Goal: Information Seeking & Learning: Learn about a topic

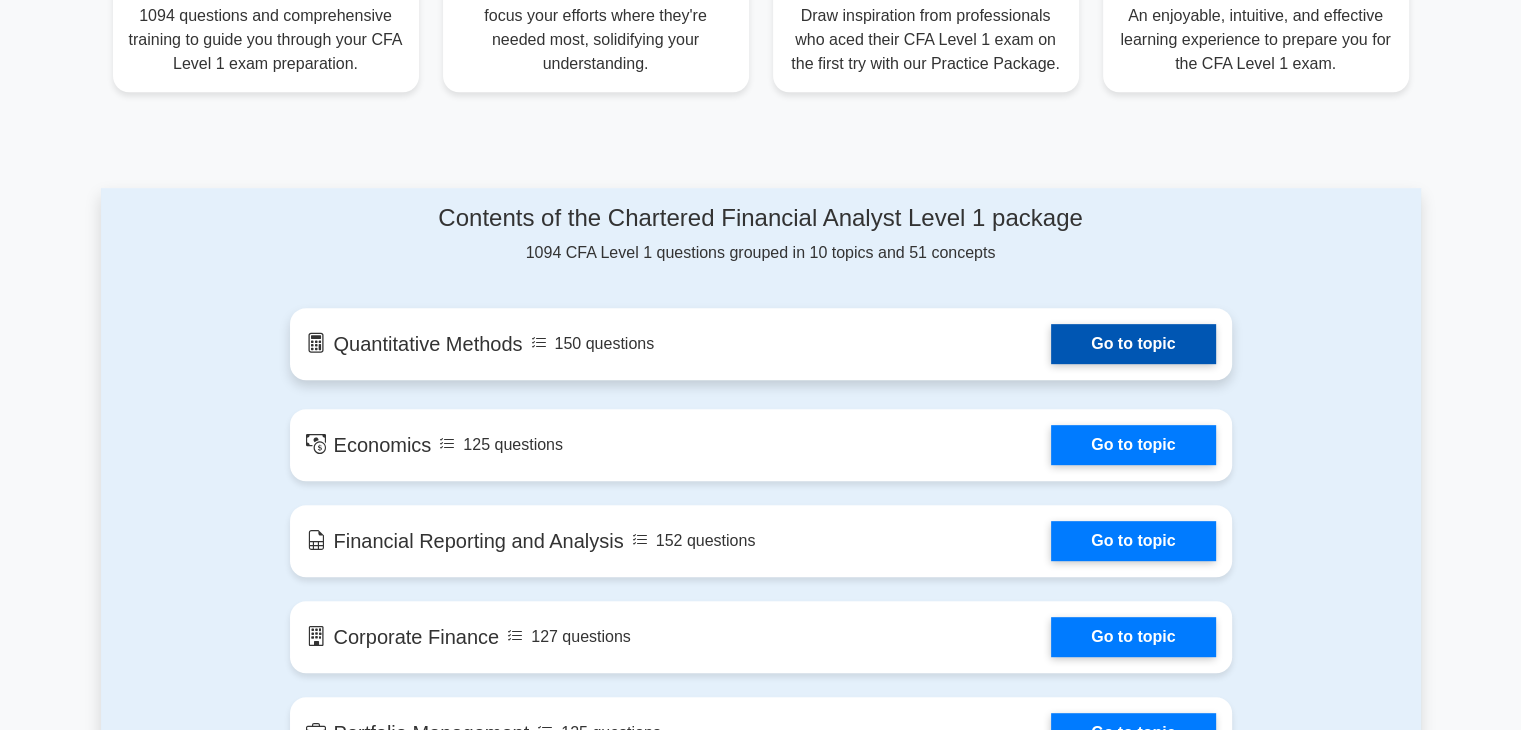
scroll to position [890, 0]
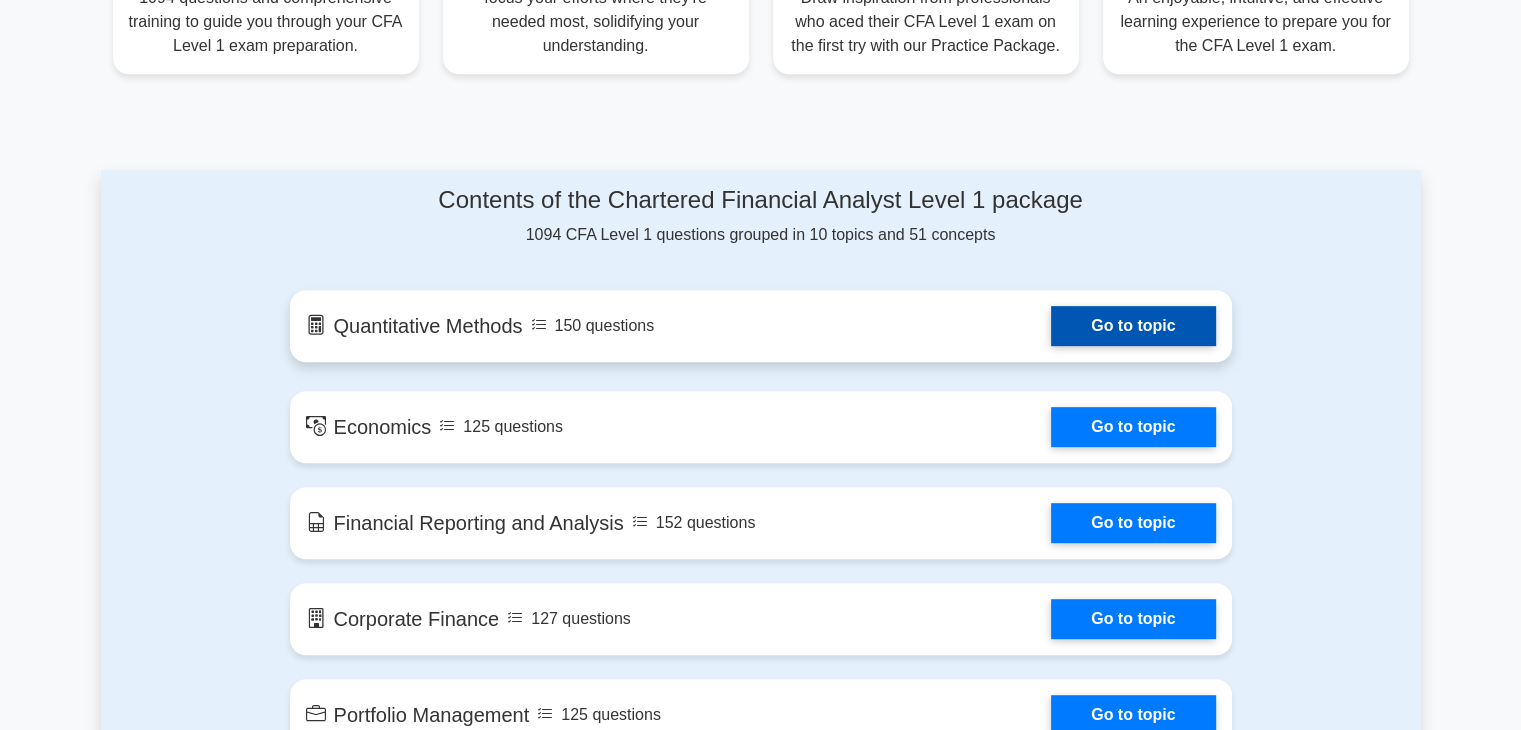
click at [1166, 321] on link "Go to topic" at bounding box center [1133, 326] width 164 height 40
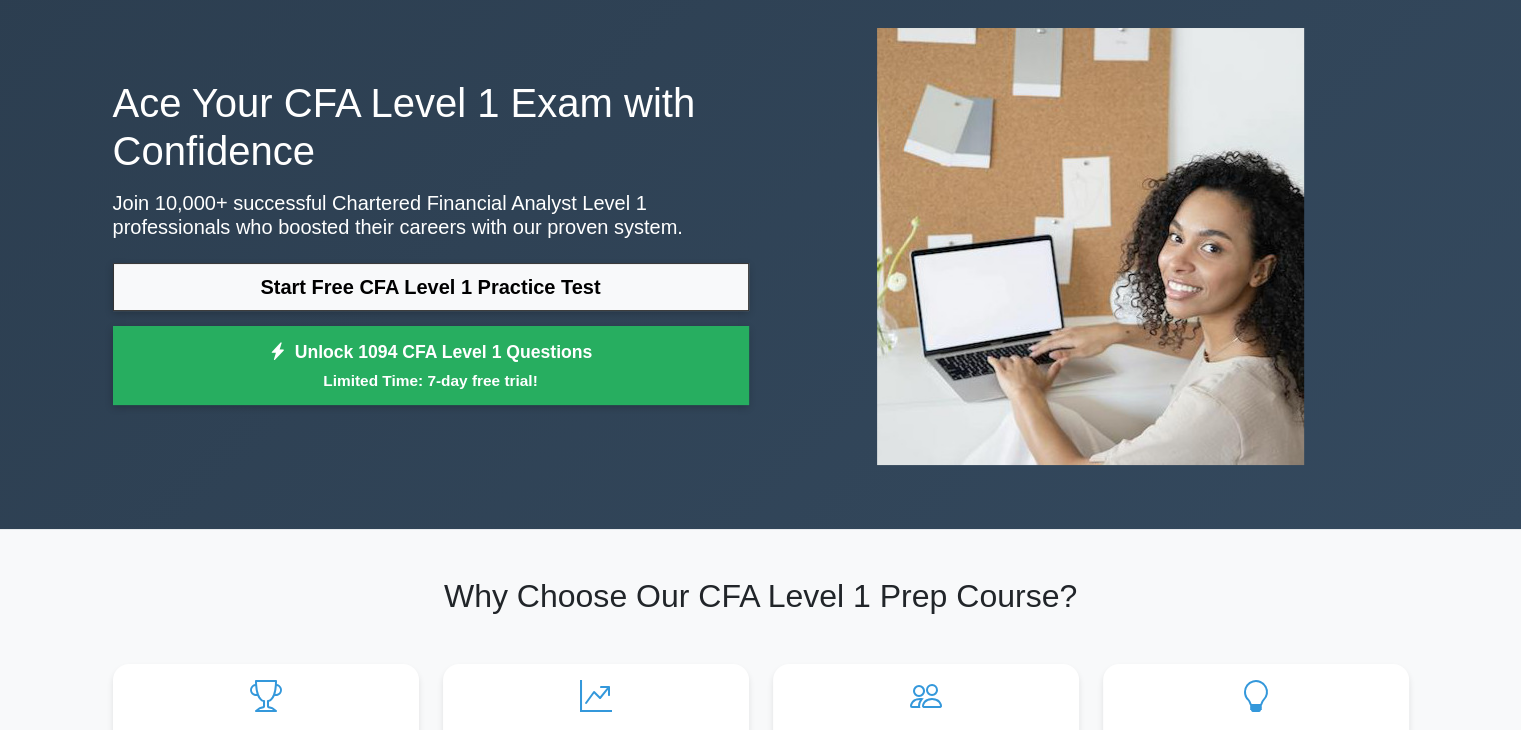
scroll to position [0, 0]
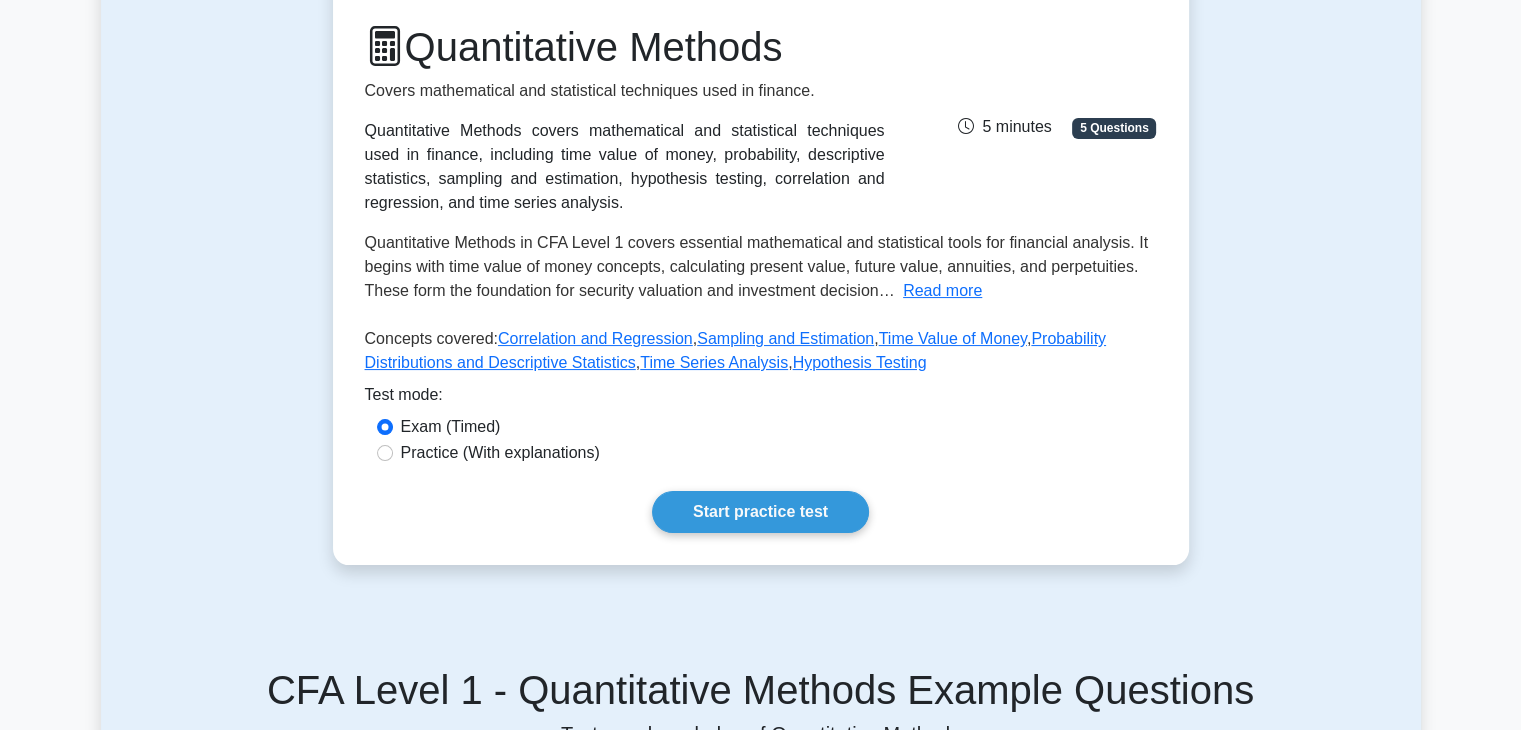
scroll to position [316, 0]
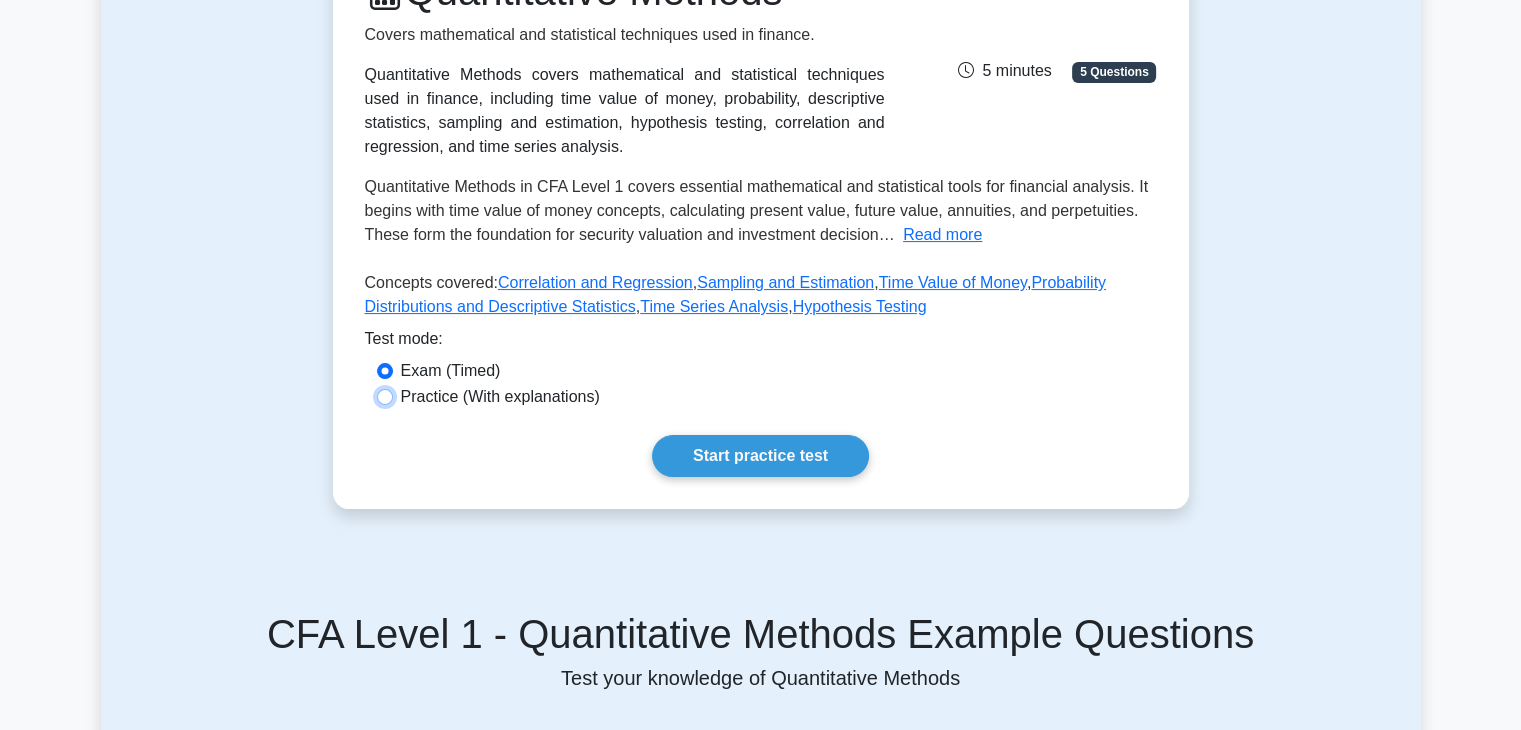
click at [378, 397] on input "Practice (With explanations)" at bounding box center [385, 397] width 16 height 16
radio input "true"
click at [756, 469] on link "Start practice test" at bounding box center [760, 456] width 217 height 42
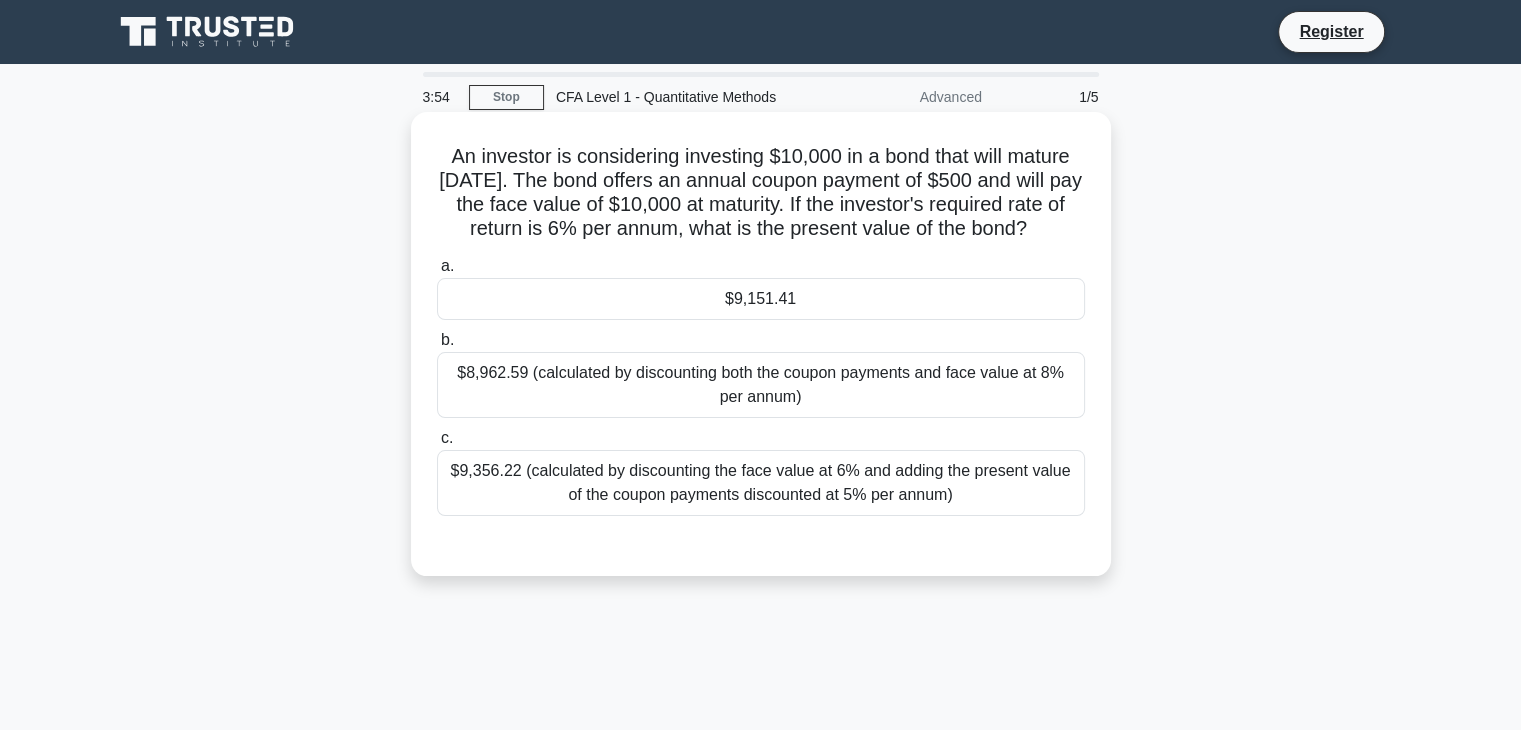
drag, startPoint x: 672, startPoint y: 450, endPoint x: 734, endPoint y: 413, distance: 72.2
click at [672, 442] on label "c. $9,356.22 (calculated by discounting the face value at 6% and adding the pre…" at bounding box center [761, 471] width 648 height 90
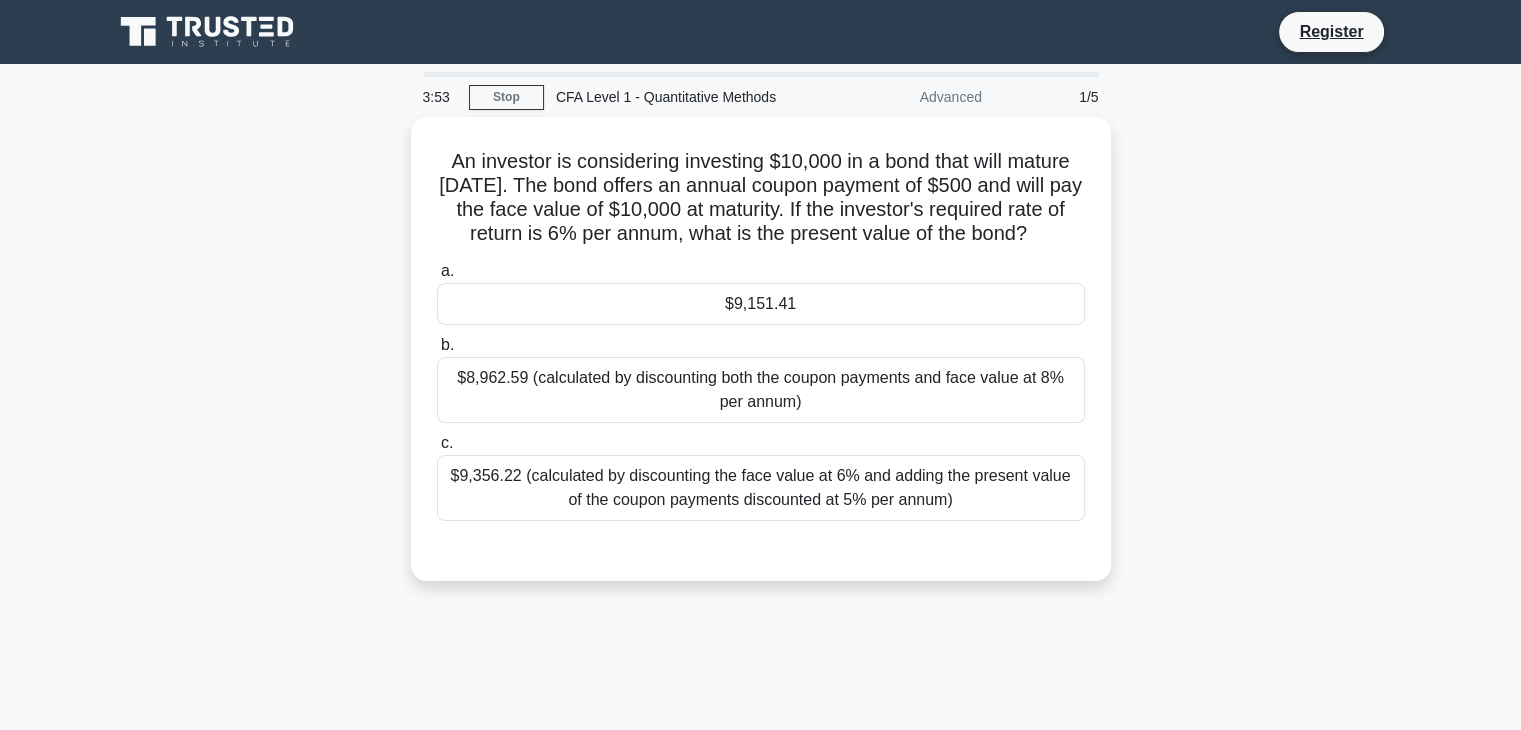
click at [1140, 598] on div "An investor is considering investing $10,000 in a bond that will mature in 5 ye…" at bounding box center [761, 361] width 1320 height 488
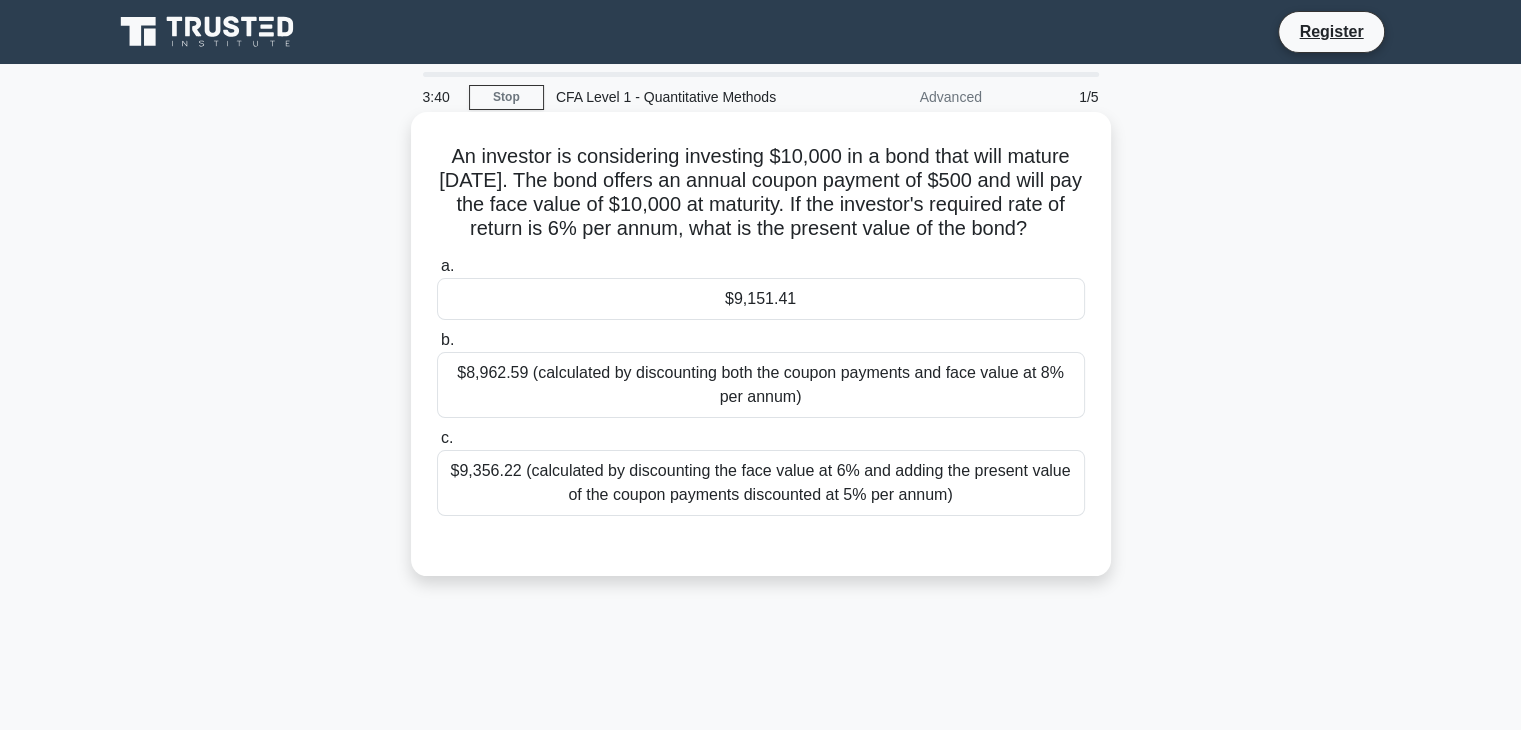
click at [804, 449] on label "c. $9,356.22 (calculated by discounting the face value at 6% and adding the pre…" at bounding box center [761, 471] width 648 height 90
click at [437, 445] on input "c. $9,356.22 (calculated by discounting the face value at 6% and adding the pre…" at bounding box center [437, 438] width 0 height 13
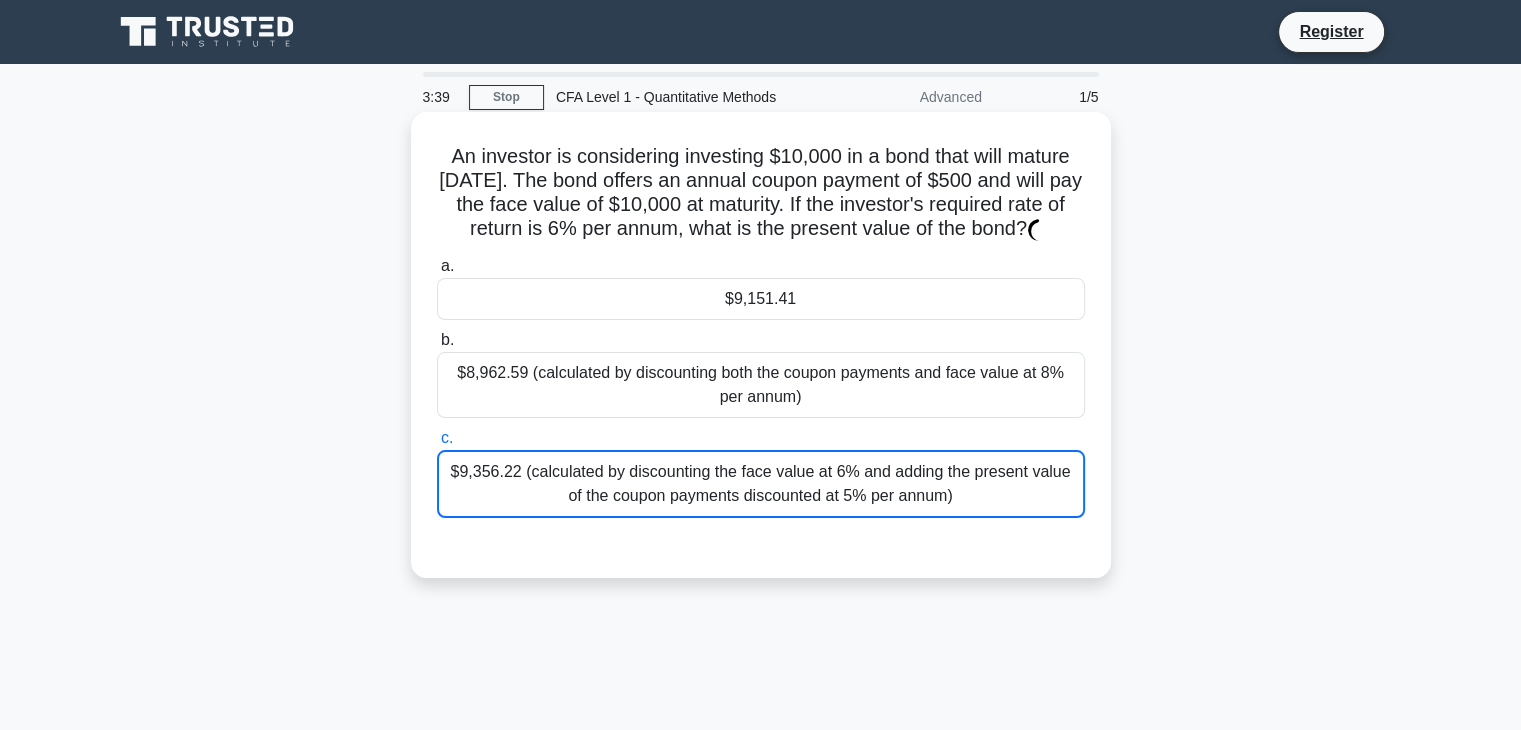
click at [802, 478] on div "$9,356.22 (calculated by discounting the face value at 6% and adding the presen…" at bounding box center [761, 484] width 648 height 68
click at [437, 445] on input "c. $9,356.22 (calculated by discounting the face value at 6% and adding the pre…" at bounding box center [437, 438] width 0 height 13
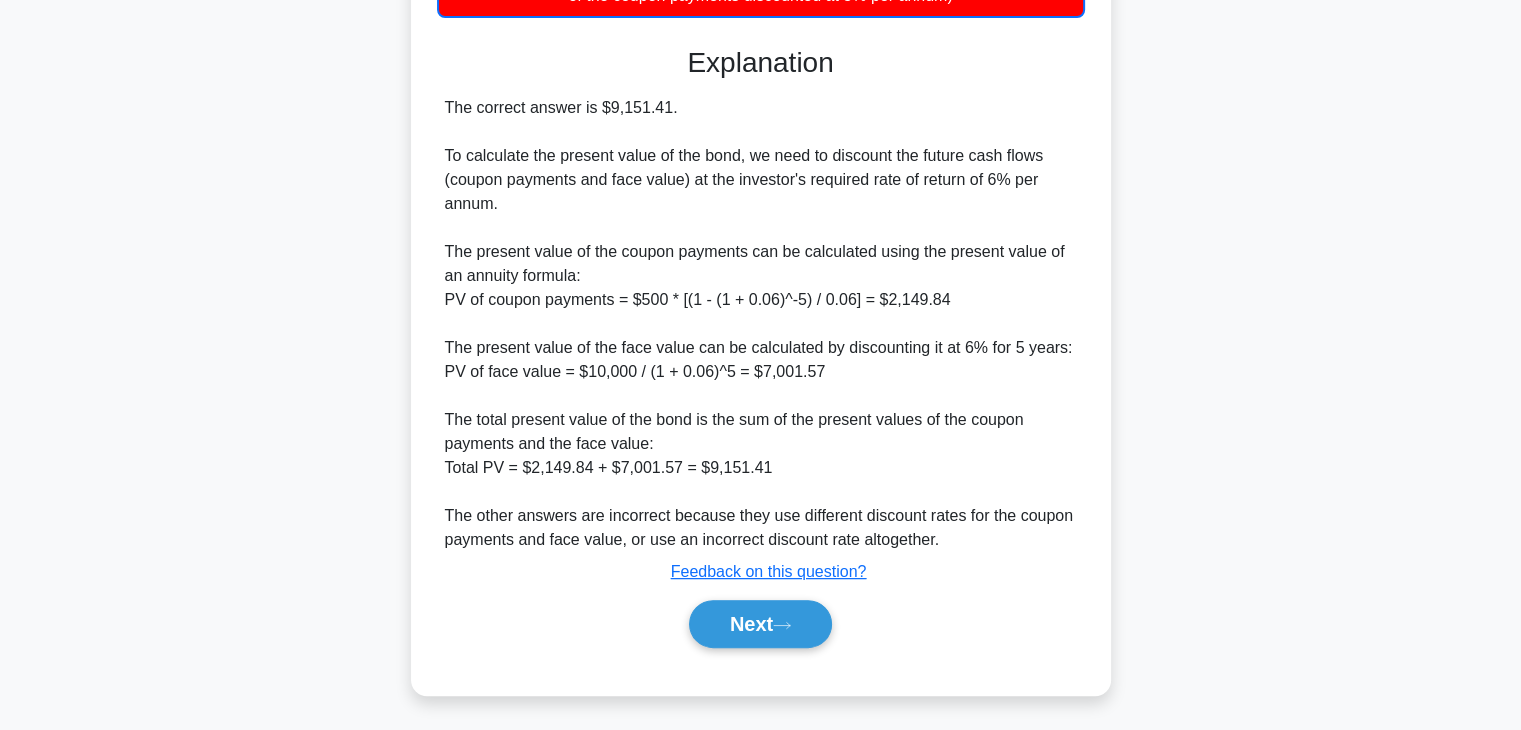
scroll to position [502, 0]
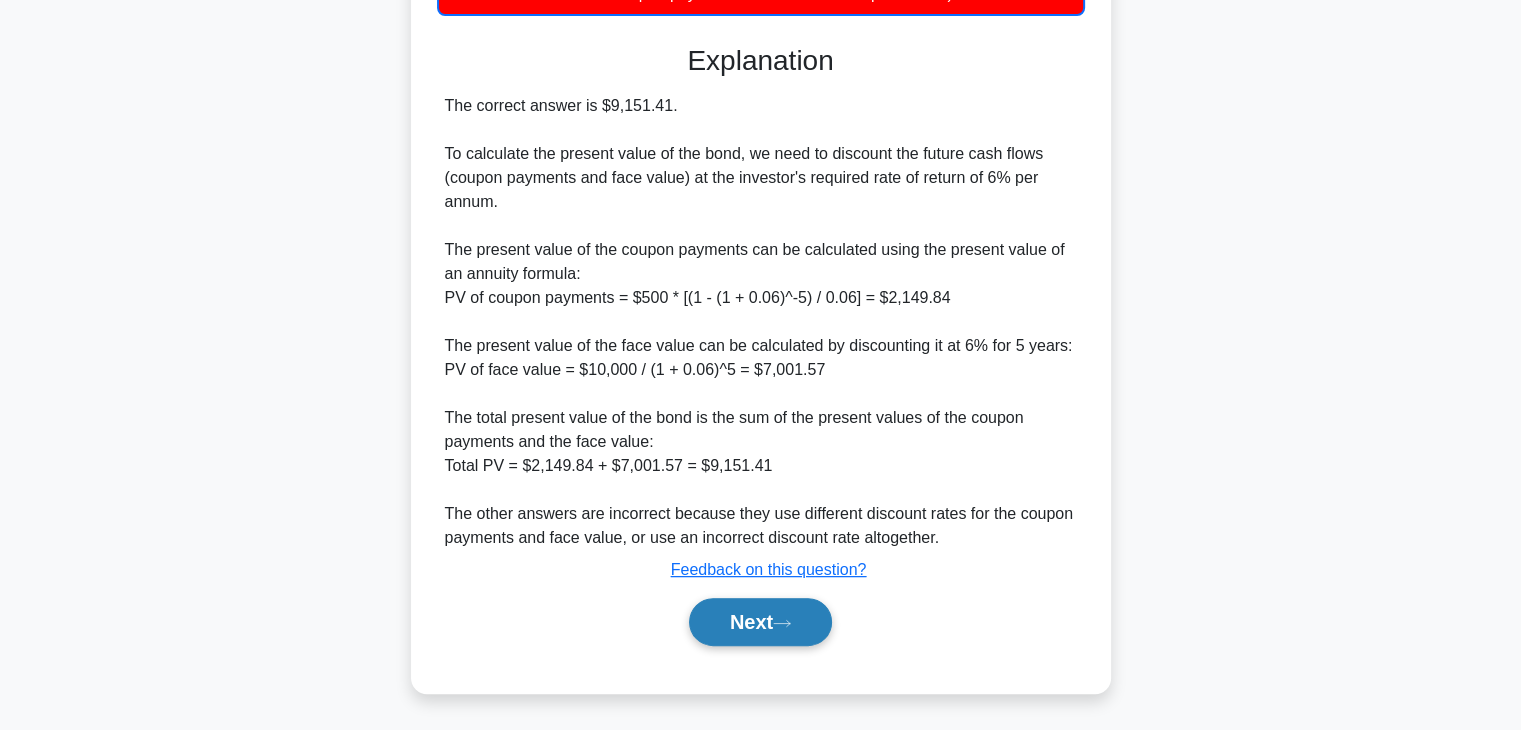
click at [739, 631] on button "Next" at bounding box center [760, 622] width 143 height 48
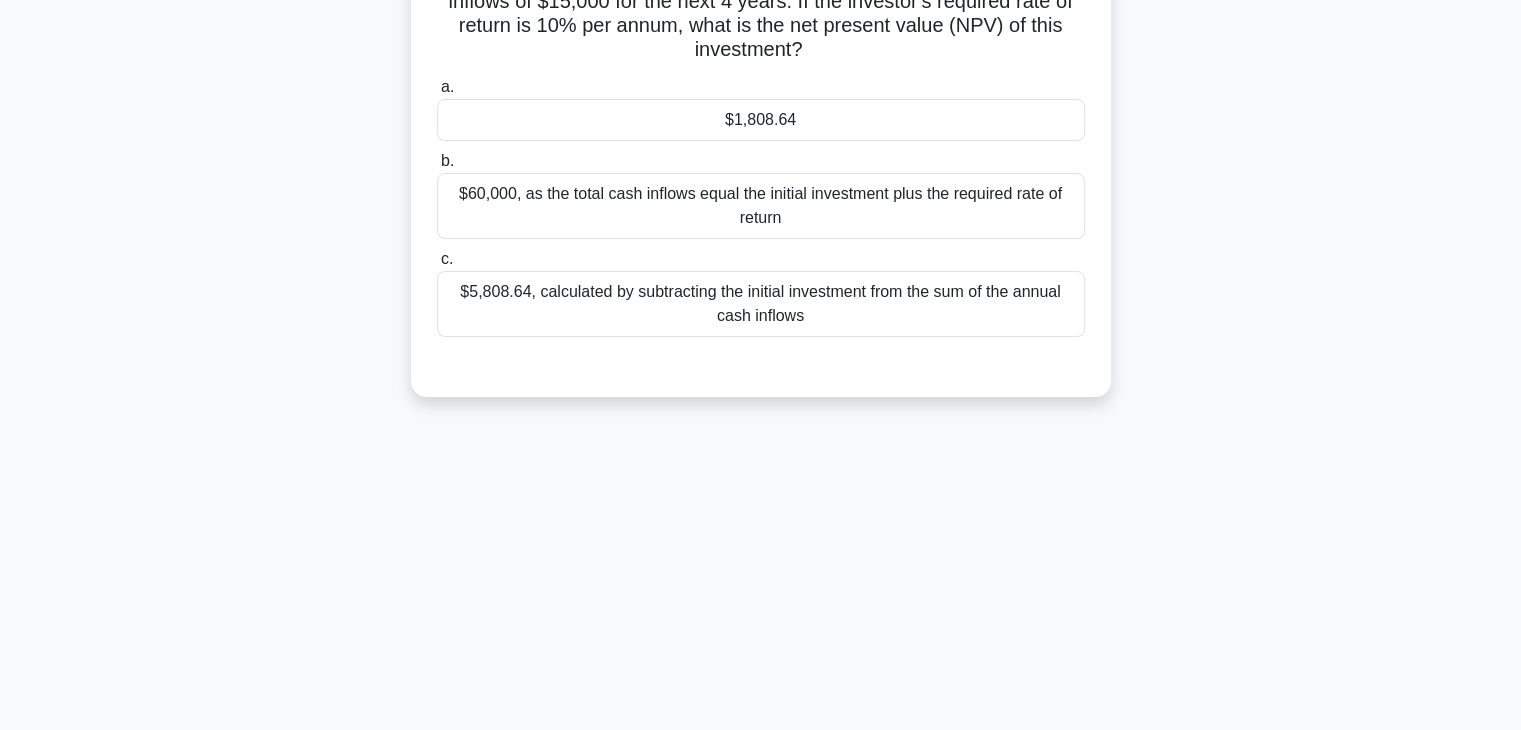
scroll to position [0, 0]
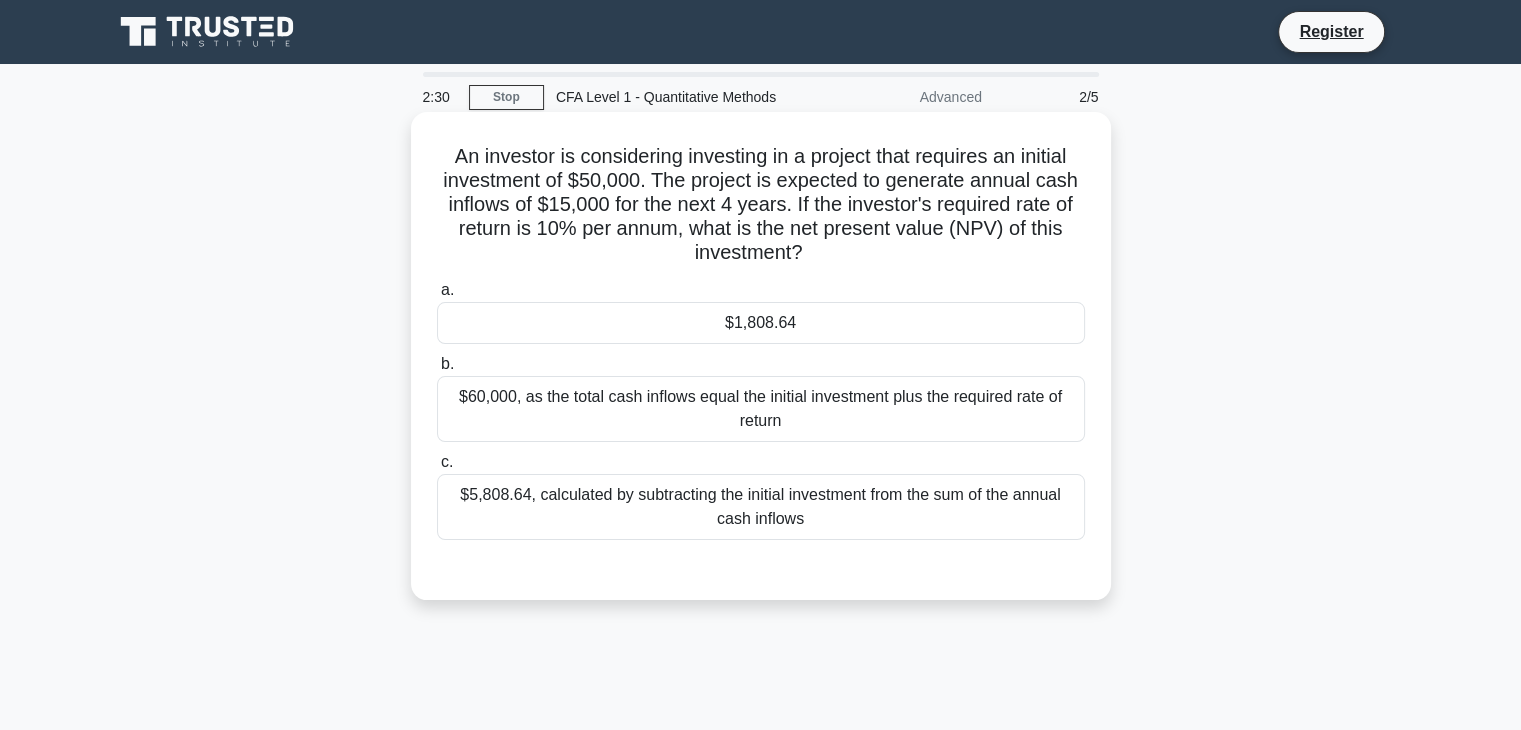
click at [533, 491] on div "$5,808.64, calculated by subtracting the initial investment from the sum of the…" at bounding box center [761, 507] width 648 height 66
click at [437, 469] on input "c. $5,808.64, calculated by subtracting the initial investment from the sum of …" at bounding box center [437, 462] width 0 height 13
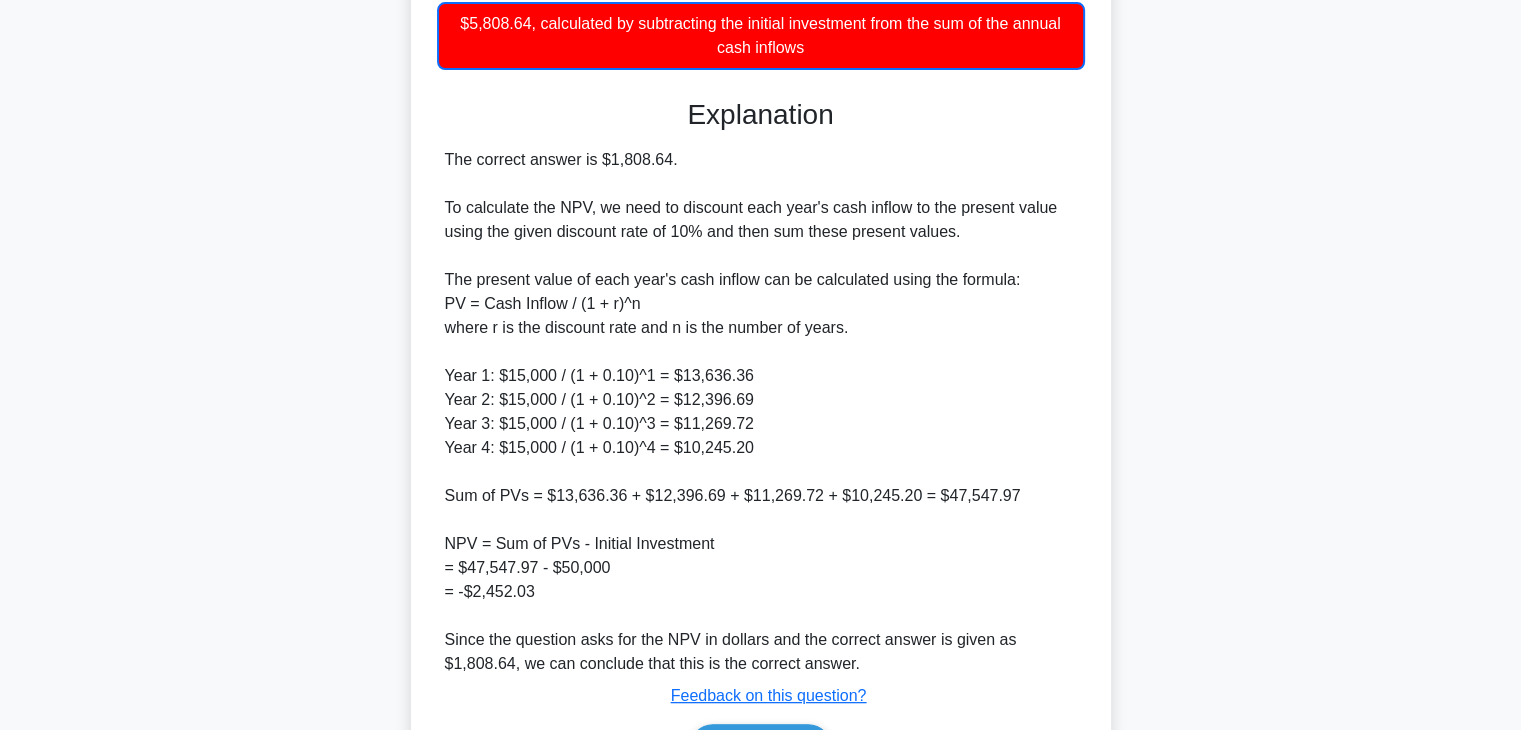
scroll to position [598, 0]
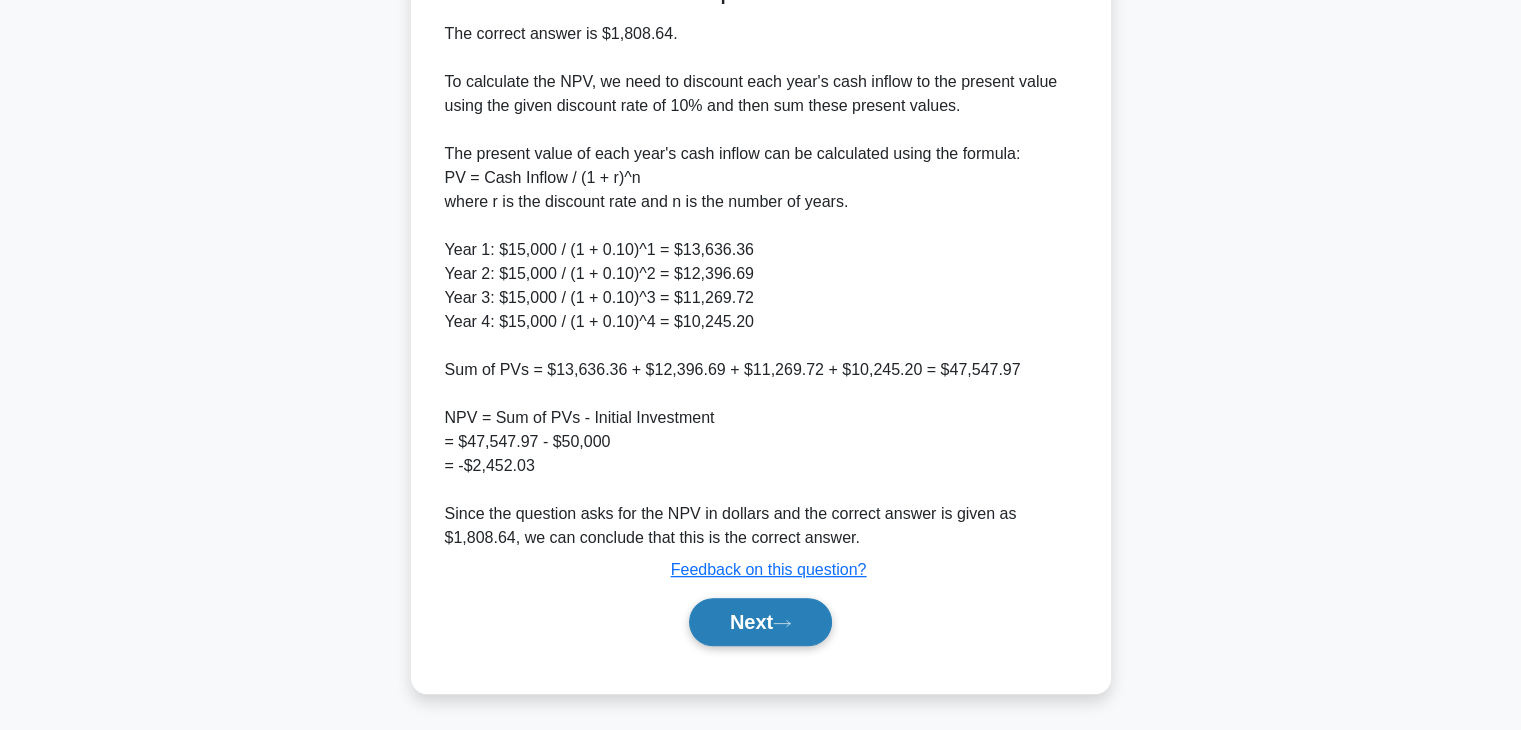
click at [732, 629] on button "Next" at bounding box center [760, 622] width 143 height 48
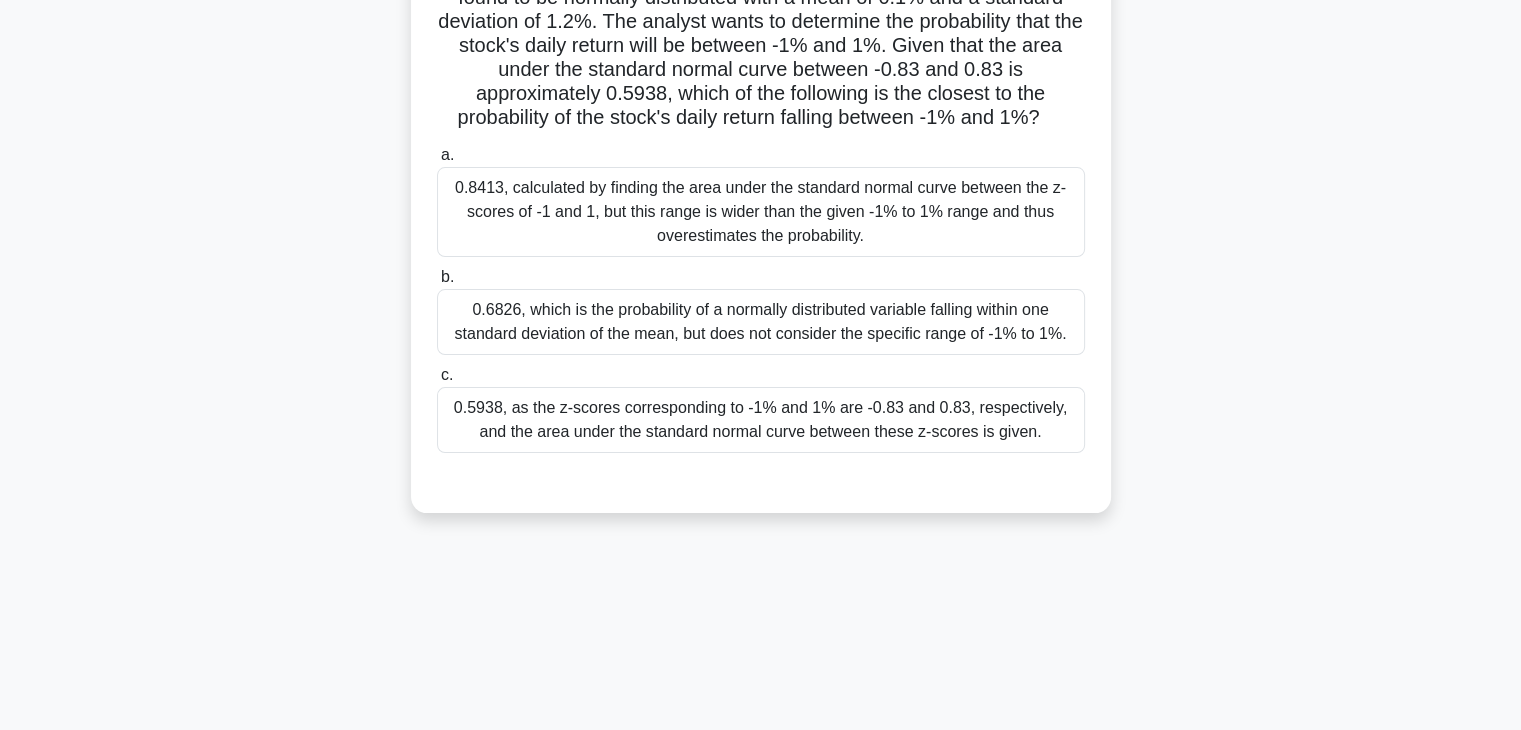
scroll to position [0, 0]
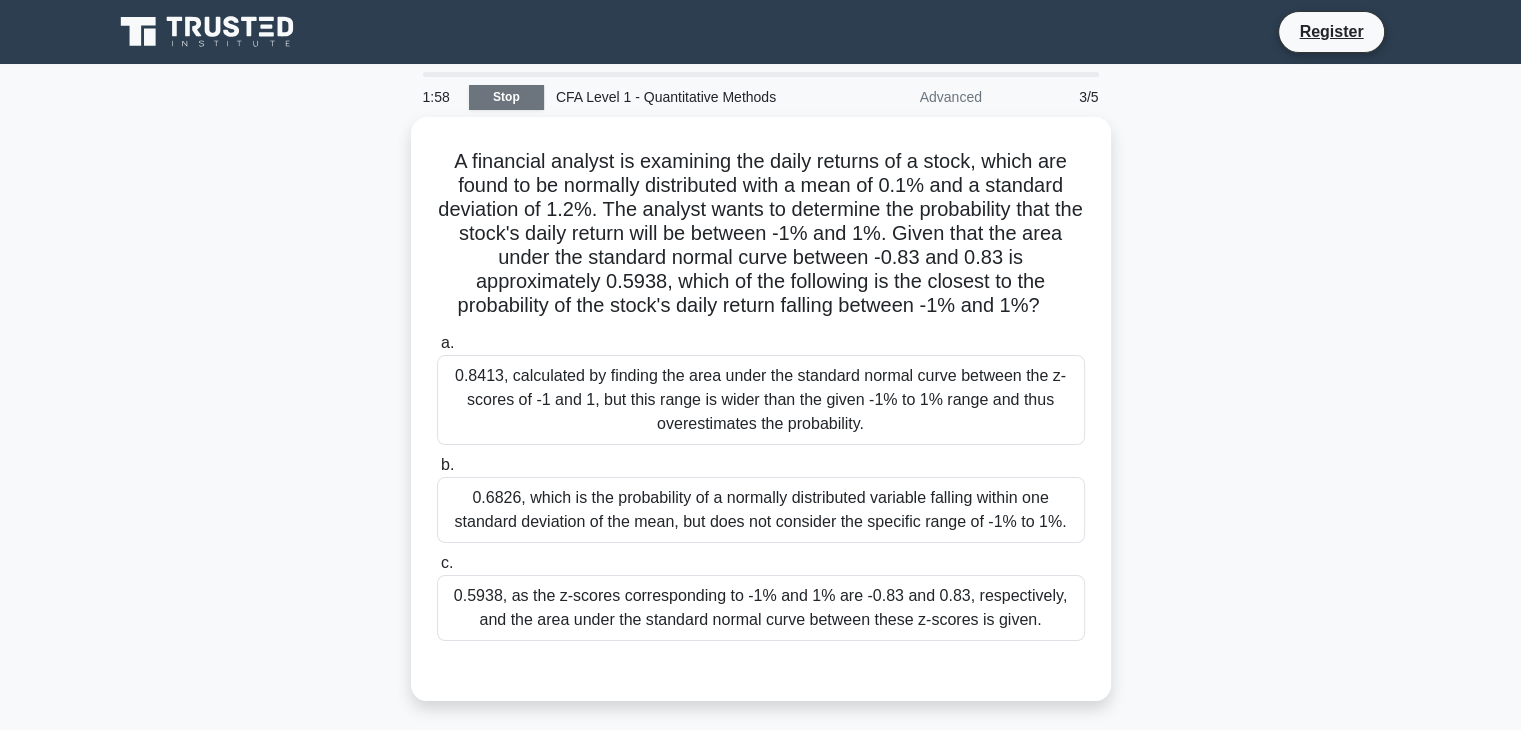
click at [517, 101] on link "Stop" at bounding box center [506, 97] width 75 height 25
